Goal: Check status

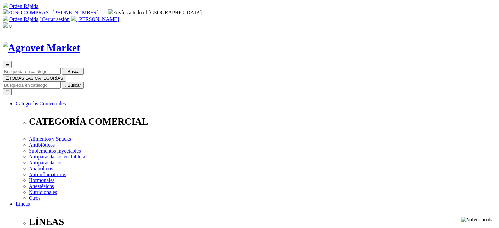
click at [119, 16] on span "[PERSON_NAME]" at bounding box center [98, 19] width 42 height 6
drag, startPoint x: 181, startPoint y: 124, endPoint x: 185, endPoint y: 125, distance: 4.0
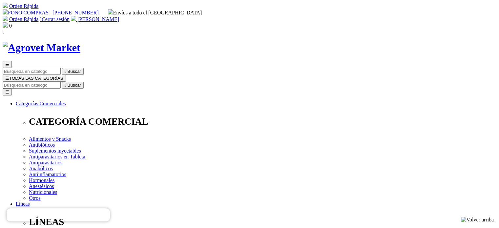
drag, startPoint x: 217, startPoint y: 125, endPoint x: 233, endPoint y: 125, distance: 15.4
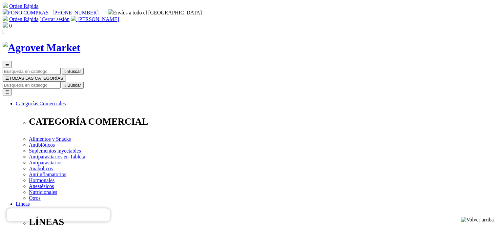
click at [119, 16] on span "[PERSON_NAME]" at bounding box center [98, 19] width 42 height 6
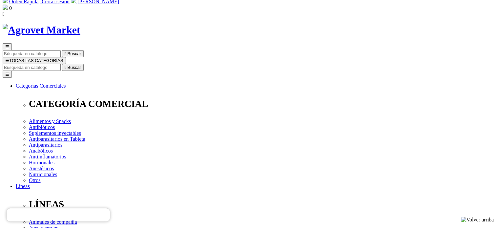
scroll to position [33, 0]
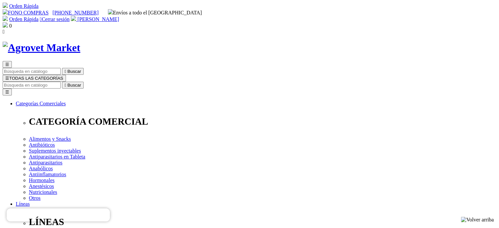
click at [119, 16] on span "[PERSON_NAME]" at bounding box center [98, 19] width 42 height 6
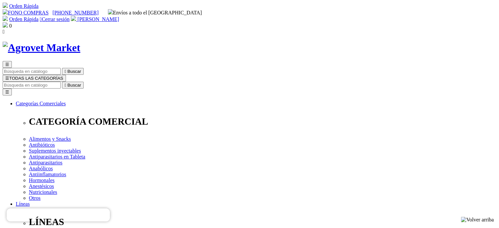
drag, startPoint x: 71, startPoint y: 125, endPoint x: 101, endPoint y: 125, distance: 29.9
copy th "XVBZIQXOA"
